Goal: Navigation & Orientation: Find specific page/section

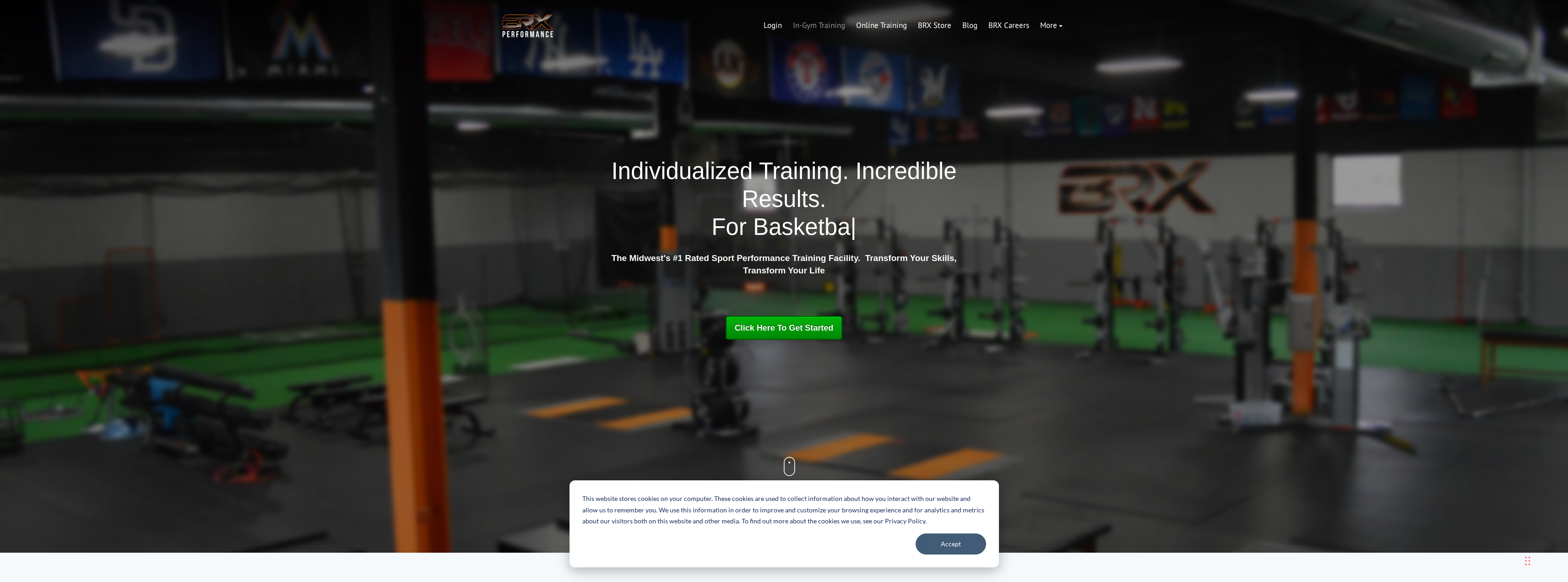
click at [825, 23] on link "In-Gym Training" at bounding box center [819, 26] width 63 height 22
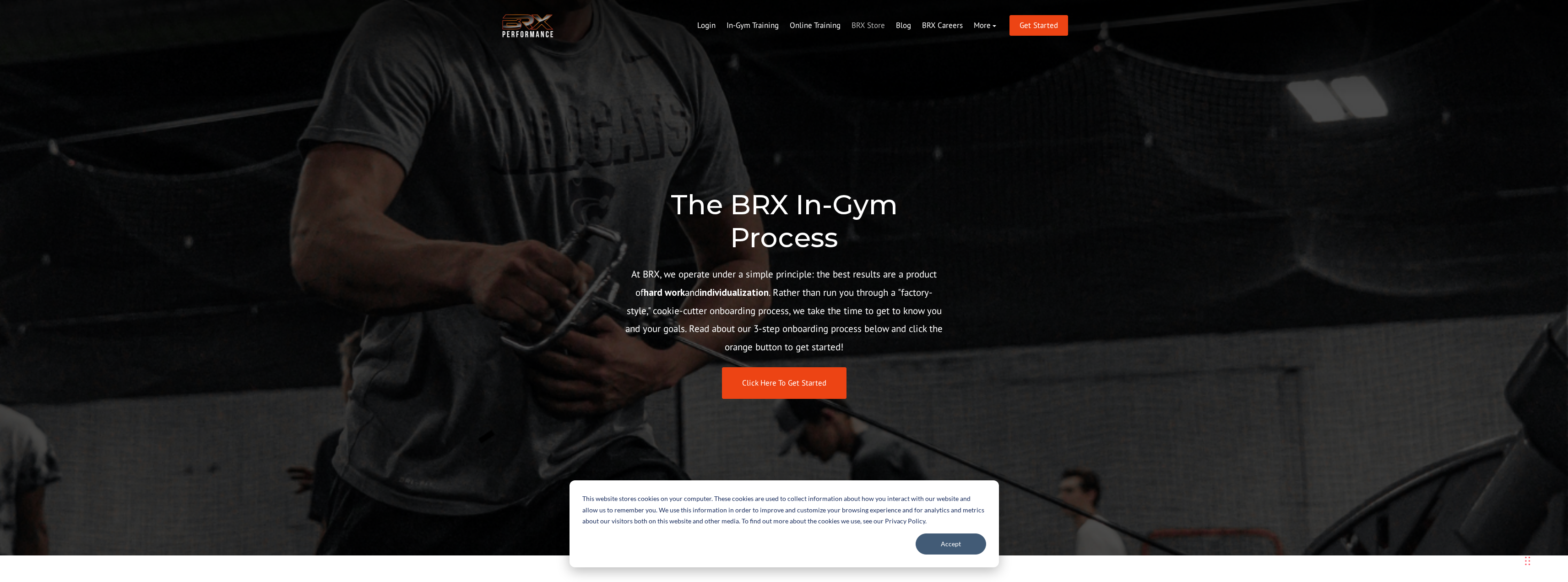
click at [854, 26] on link "BRX Store" at bounding box center [868, 26] width 44 height 22
